Goal: Task Accomplishment & Management: Complete application form

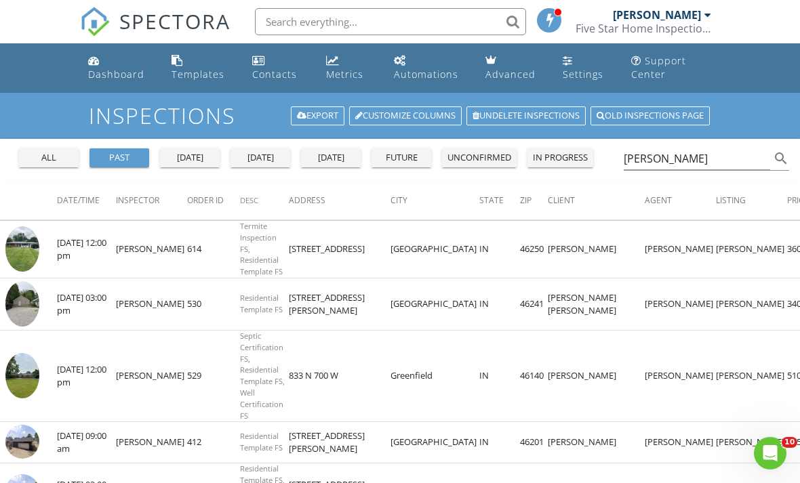
click at [491, 157] on div "unconfirmed" at bounding box center [479, 158] width 64 height 14
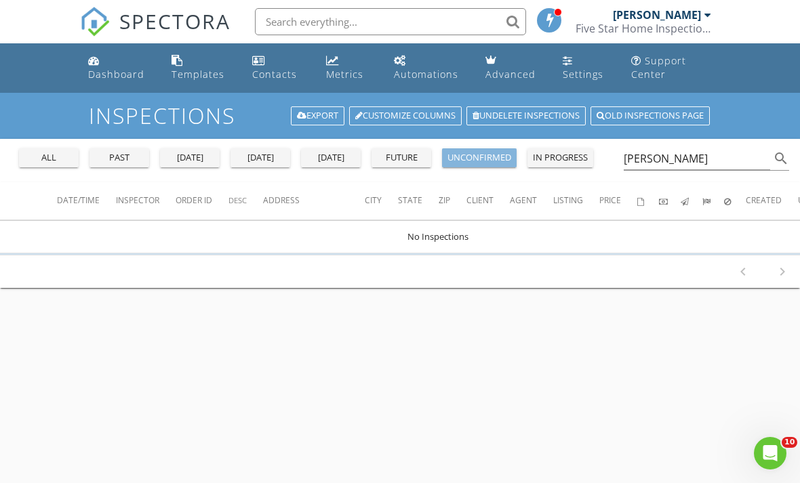
click at [479, 157] on div "unconfirmed" at bounding box center [479, 158] width 64 height 14
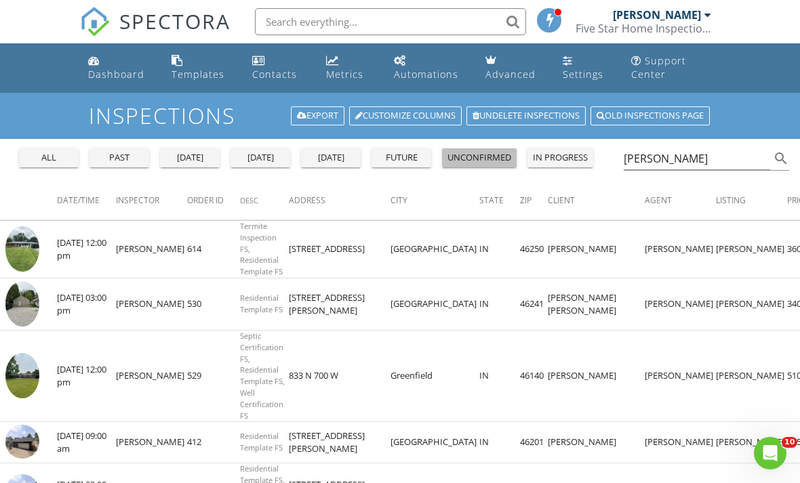
click at [481, 159] on div "unconfirmed" at bounding box center [479, 158] width 64 height 14
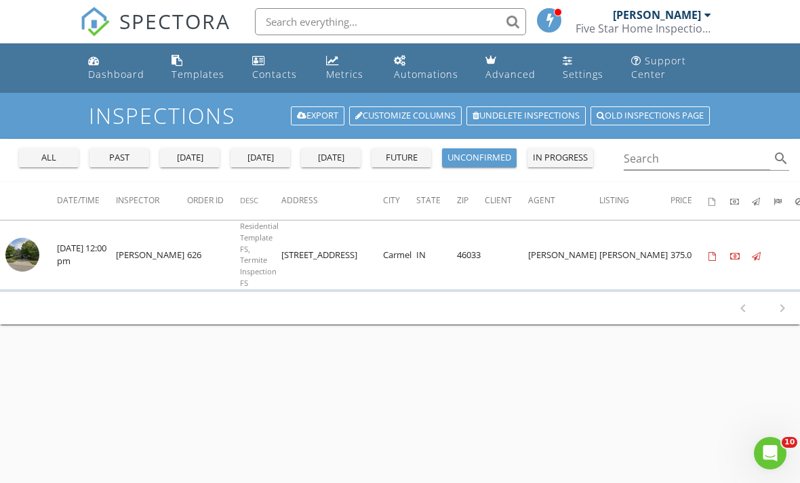
click at [27, 256] on img at bounding box center [22, 255] width 34 height 34
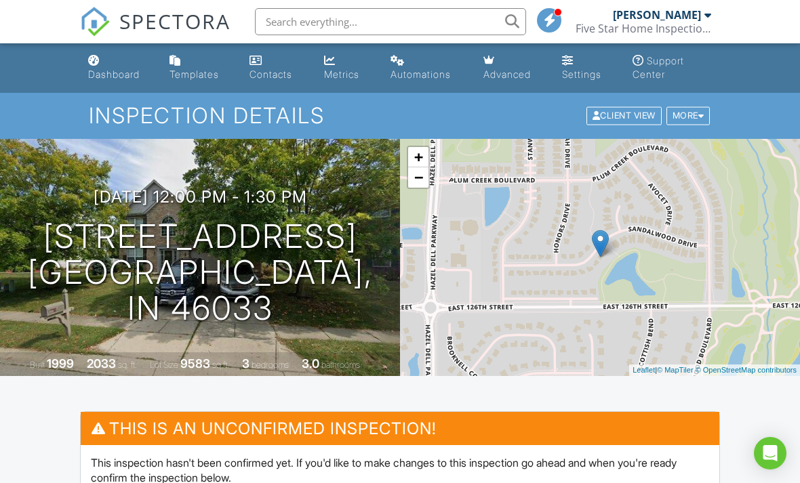
scroll to position [375, 0]
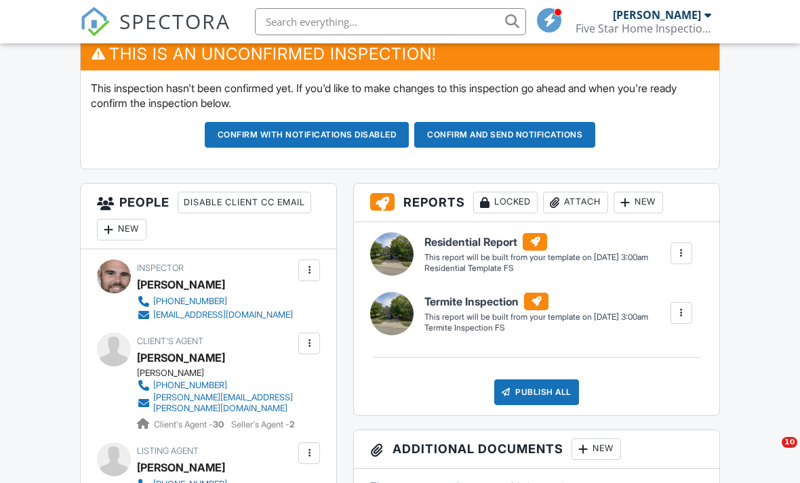
click at [123, 224] on div "New" at bounding box center [121, 230] width 49 height 22
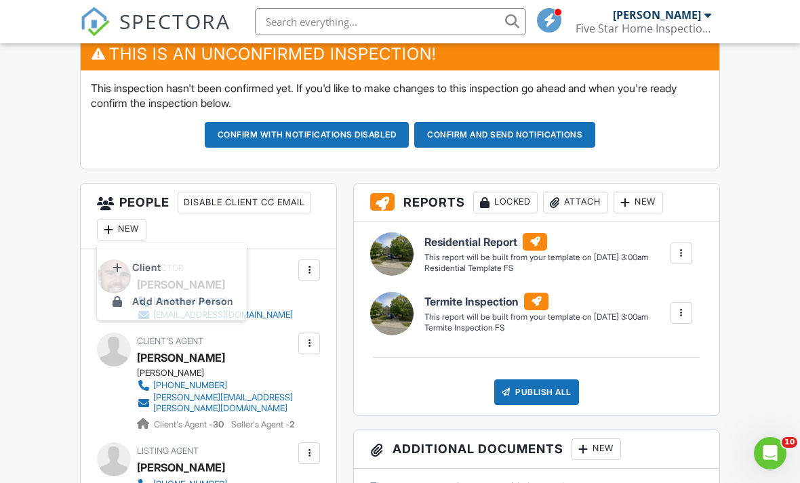
scroll to position [0, 0]
click at [140, 271] on li "Client" at bounding box center [172, 271] width 134 height 34
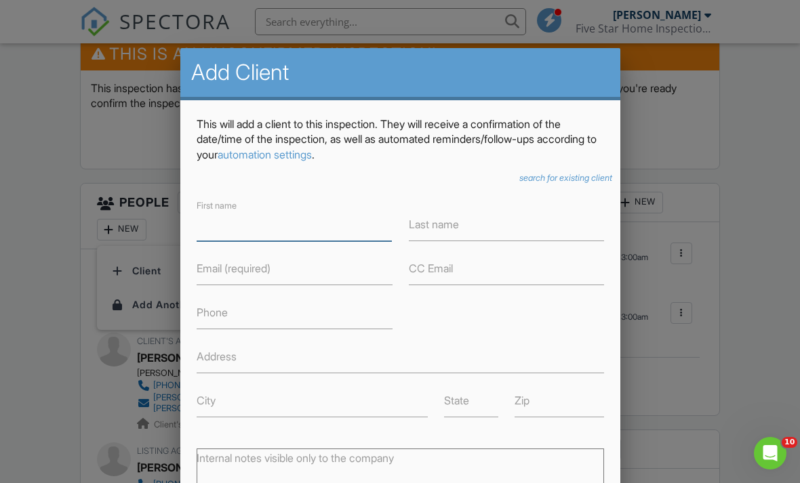
scroll to position [374, 0]
click at [218, 227] on input "First name" at bounding box center [295, 224] width 196 height 33
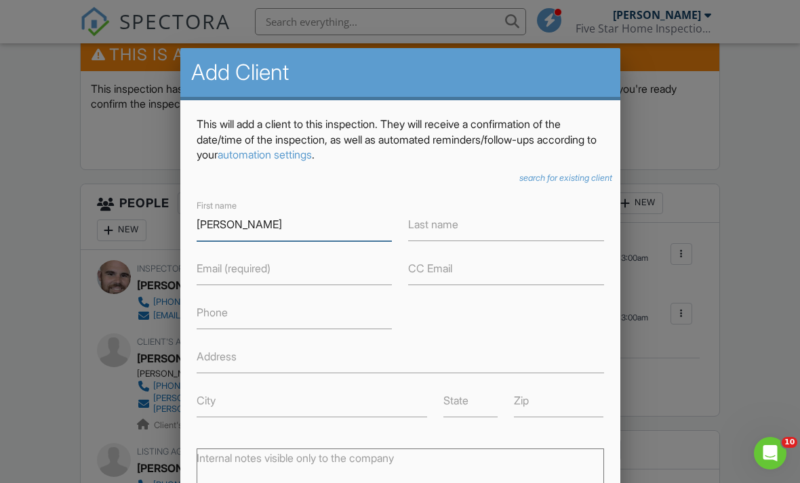
type input "[PERSON_NAME]"
click at [450, 232] on label "Last name" at bounding box center [433, 224] width 50 height 15
click at [450, 232] on input "Last name" at bounding box center [506, 224] width 196 height 33
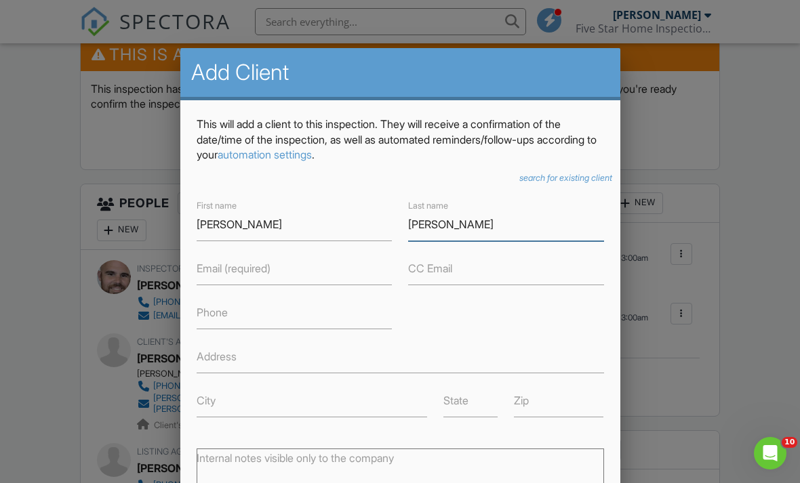
type input "[PERSON_NAME]"
click at [250, 267] on label "Email (required)" at bounding box center [234, 268] width 74 height 15
click at [250, 267] on input "Email (required)" at bounding box center [295, 268] width 196 height 33
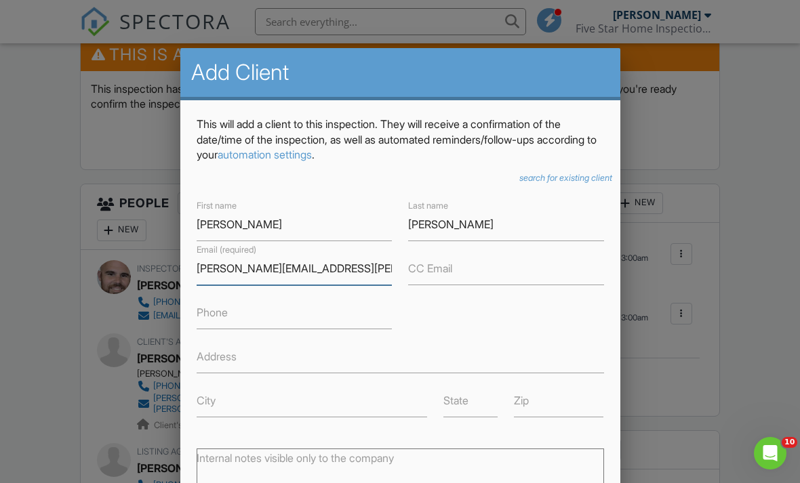
type input "[PERSON_NAME][EMAIL_ADDRESS][PERSON_NAME][DOMAIN_NAME]"
click at [247, 321] on input "Phone" at bounding box center [295, 312] width 196 height 33
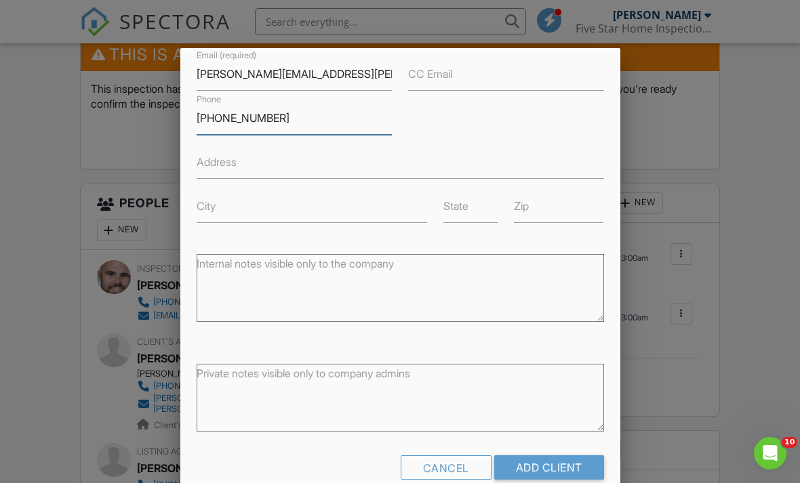
scroll to position [194, 0]
type input "[PHONE_NUMBER]"
click at [548, 467] on input "Add Client" at bounding box center [549, 468] width 110 height 24
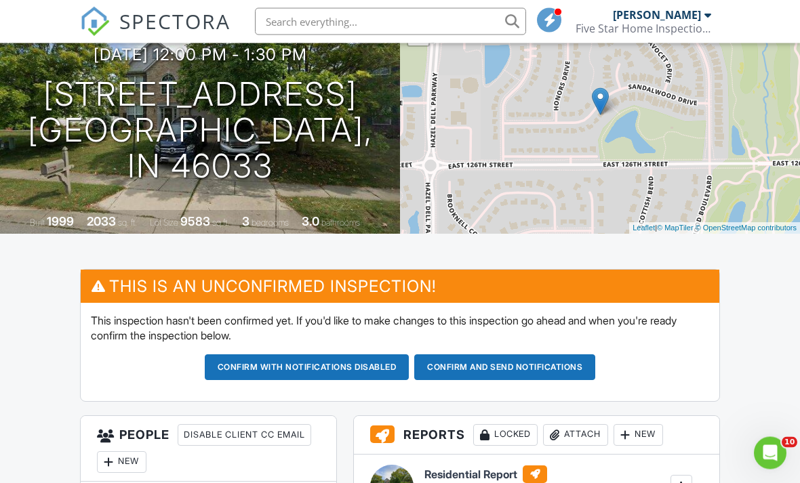
scroll to position [143, 0]
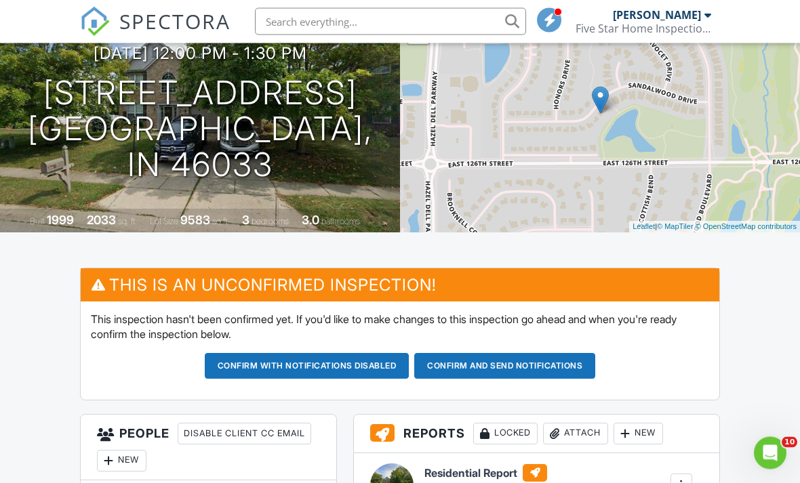
click at [410, 367] on button "Confirm and send notifications" at bounding box center [307, 367] width 205 height 26
